Goal: Information Seeking & Learning: Learn about a topic

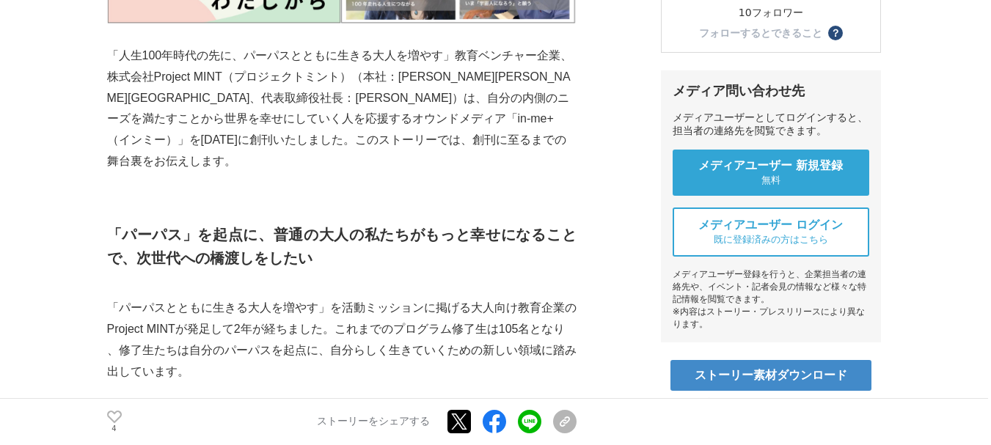
click at [154, 78] on p "「人生100年時代の先に、パーパスとともに生きる大人を増やす」教育ベンチャー企業、株式会社Project MINT（プロジェクトミント）（本社：[PERSON…" at bounding box center [341, 108] width 469 height 127
drag, startPoint x: 154, startPoint y: 78, endPoint x: 214, endPoint y: 79, distance: 60.2
click at [214, 79] on p "「人生100年時代の先に、パーパスとともに生きる大人を増やす」教育ベンチャー企業、株式会社Project MINT（プロジェクトミント）（本社：[PERSON…" at bounding box center [341, 108] width 469 height 127
drag, startPoint x: 113, startPoint y: 81, endPoint x: 167, endPoint y: 78, distance: 53.6
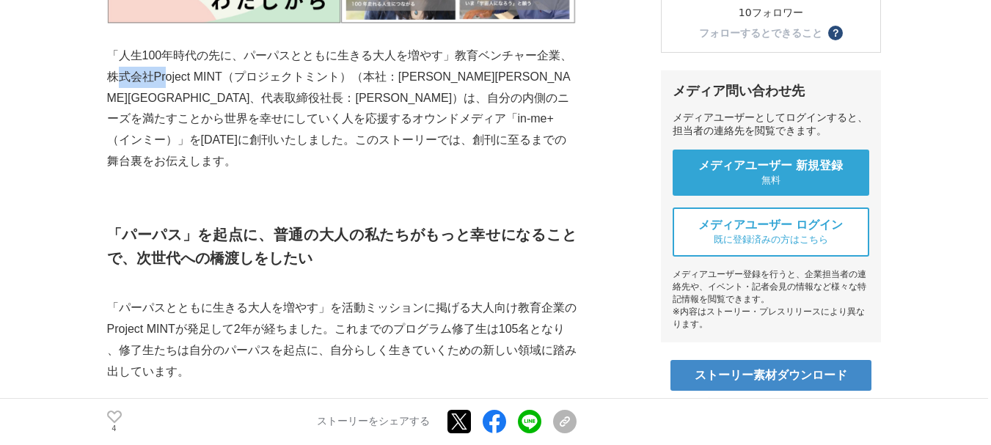
click at [167, 78] on p "「人生100年時代の先に、パーパスとともに生きる大人を増やす」教育ベンチャー企業、株式会社Project MINT（プロジェクトミント）（本社：[PERSON…" at bounding box center [341, 108] width 469 height 127
click at [155, 77] on p "「人生100年時代の先に、パーパスとともに生きる大人を増やす」教育ベンチャー企業、株式会社Project MINT（プロジェクトミント）（本社：[PERSON…" at bounding box center [341, 108] width 469 height 127
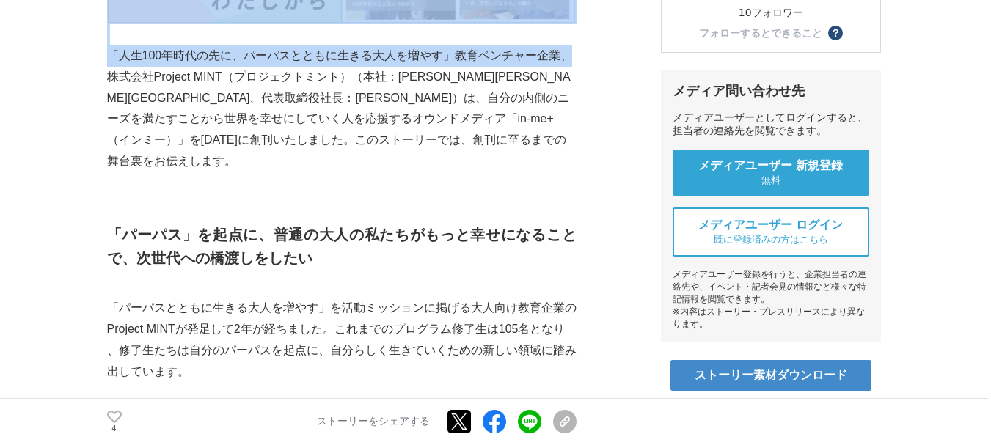
click at [112, 79] on p "「人生100年時代の先に、パーパスとともに生きる大人を増やす」教育ベンチャー企業、株式会社Project MINT（プロジェクトミント）（本社：[PERSON…" at bounding box center [341, 108] width 469 height 127
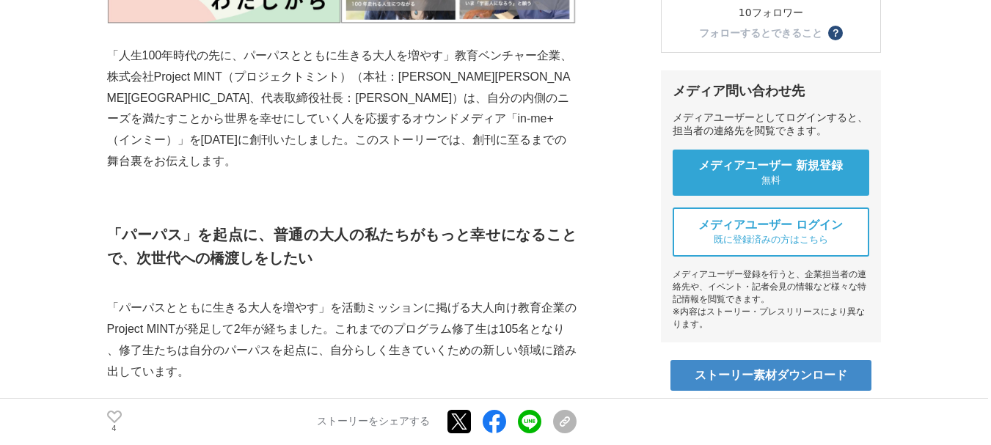
click at [110, 78] on p "「人生100年時代の先に、パーパスとともに生きる大人を増やす」教育ベンチャー企業、株式会社Project MINT（プロジェクトミント）（本社：[PERSON…" at bounding box center [341, 108] width 469 height 127
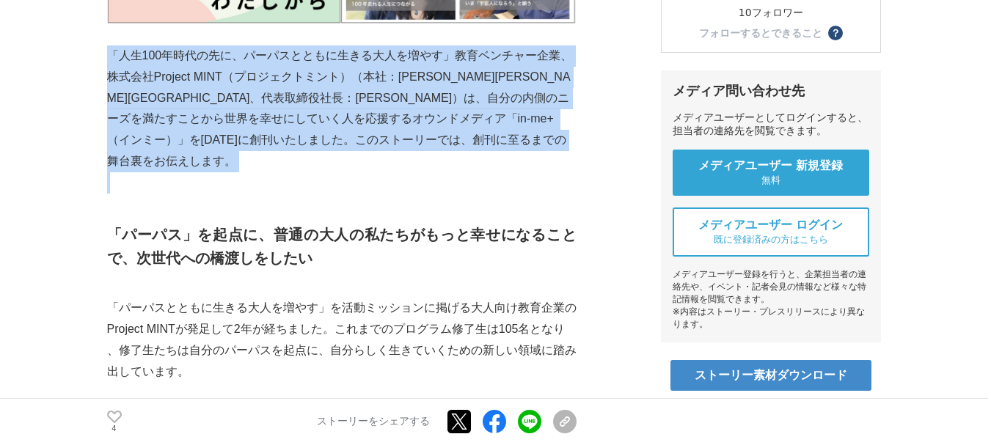
click at [107, 78] on p "「人生100年時代の先に、パーパスとともに生きる大人を増やす」教育ベンチャー企業、株式会社Project MINT（プロジェクトミント）（本社：[PERSON…" at bounding box center [341, 108] width 469 height 127
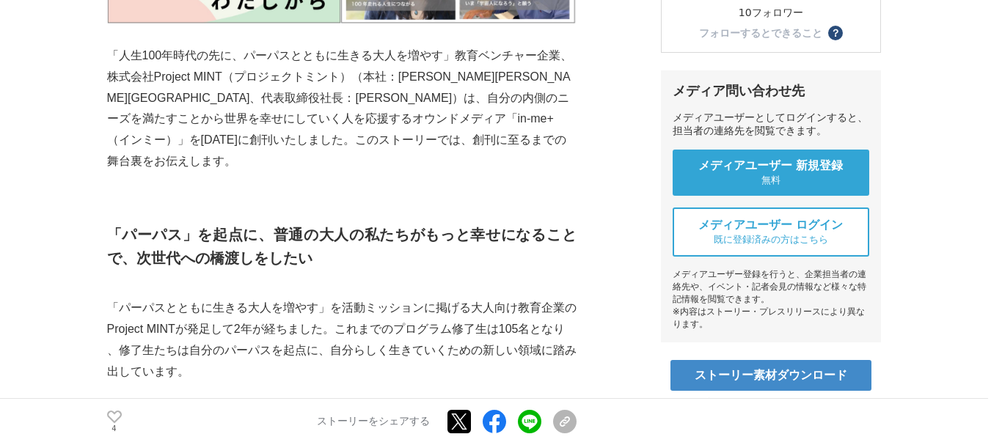
click at [107, 78] on p "「人生100年時代の先に、パーパスとともに生きる大人を増やす」教育ベンチャー企業、株式会社Project MINT（プロジェクトミント）（本社：[PERSON…" at bounding box center [341, 108] width 469 height 127
drag, startPoint x: 107, startPoint y: 78, endPoint x: 205, endPoint y: 81, distance: 98.3
click at [205, 81] on p "「人生100年時代の先に、パーパスとともに生きる大人を増やす」教育ベンチャー企業、株式会社Project MINT（プロジェクトミント）（本社：[PERSON…" at bounding box center [341, 108] width 469 height 127
